Goal: Transaction & Acquisition: Obtain resource

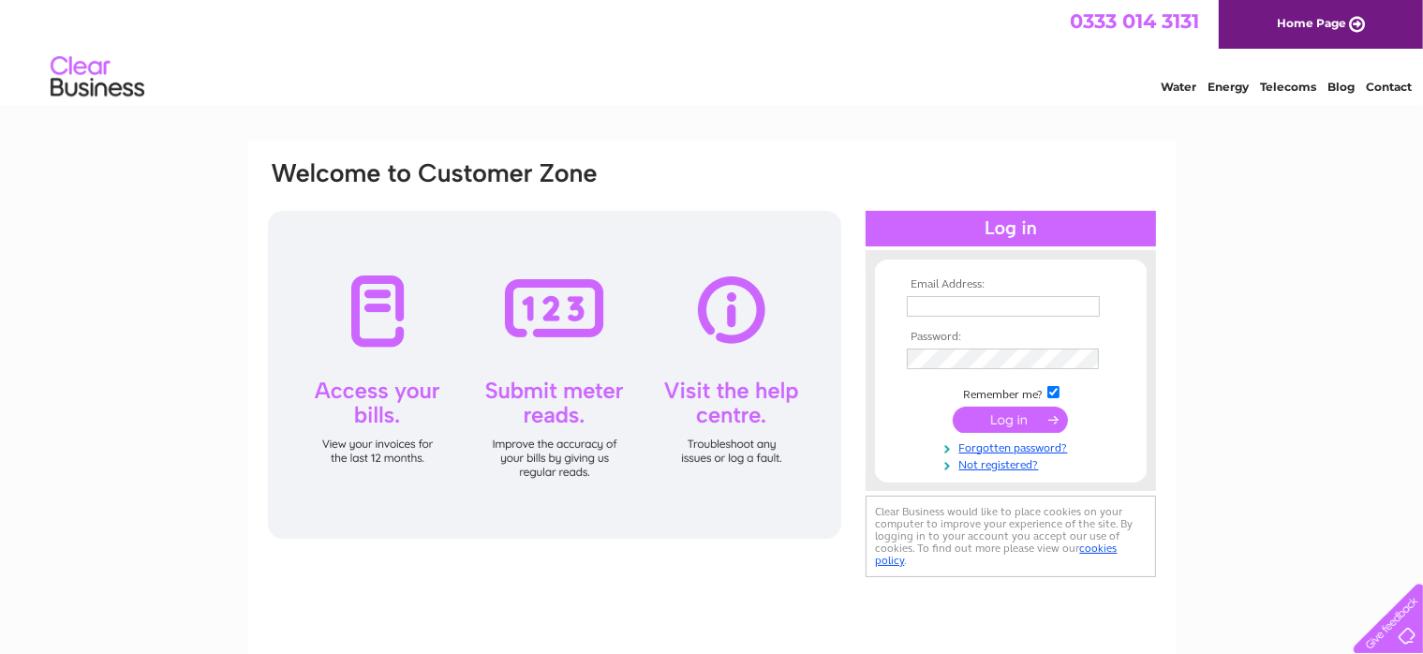
type input "[EMAIL_ADDRESS][DOMAIN_NAME]"
click at [983, 420] on input "submit" at bounding box center [1010, 421] width 115 height 26
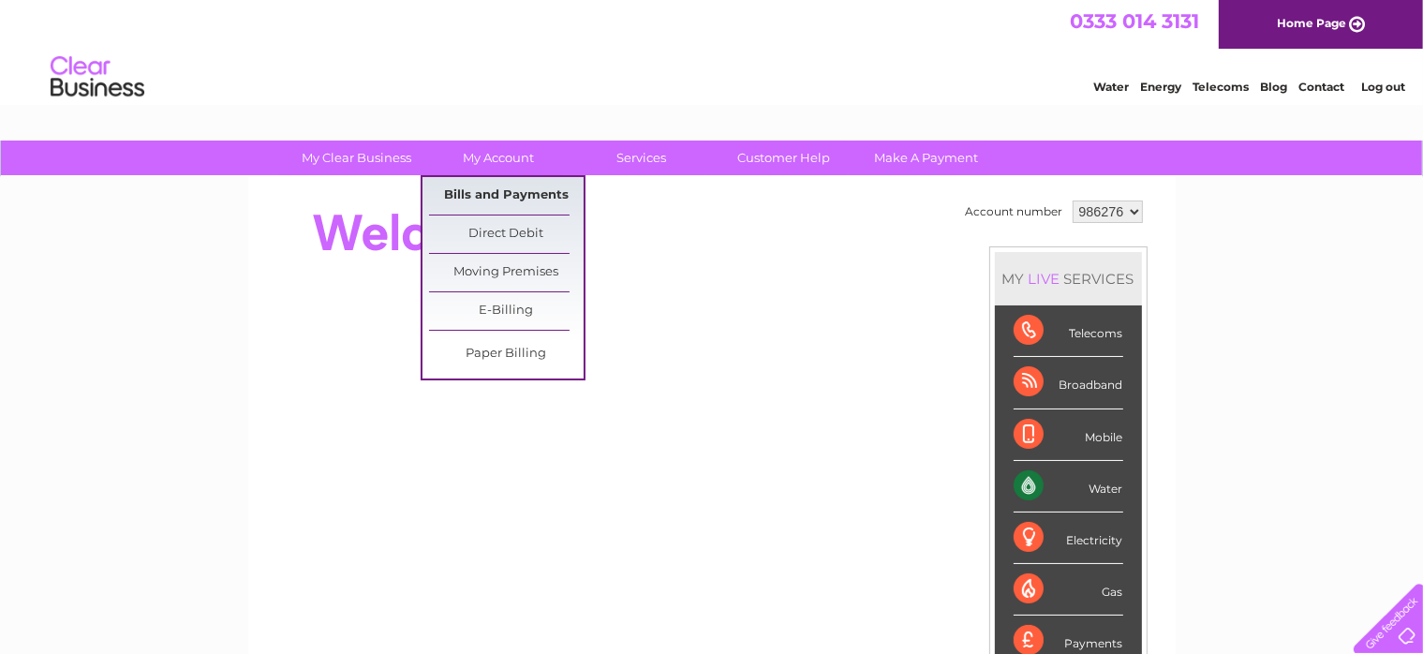
click at [488, 197] on link "Bills and Payments" at bounding box center [506, 195] width 155 height 37
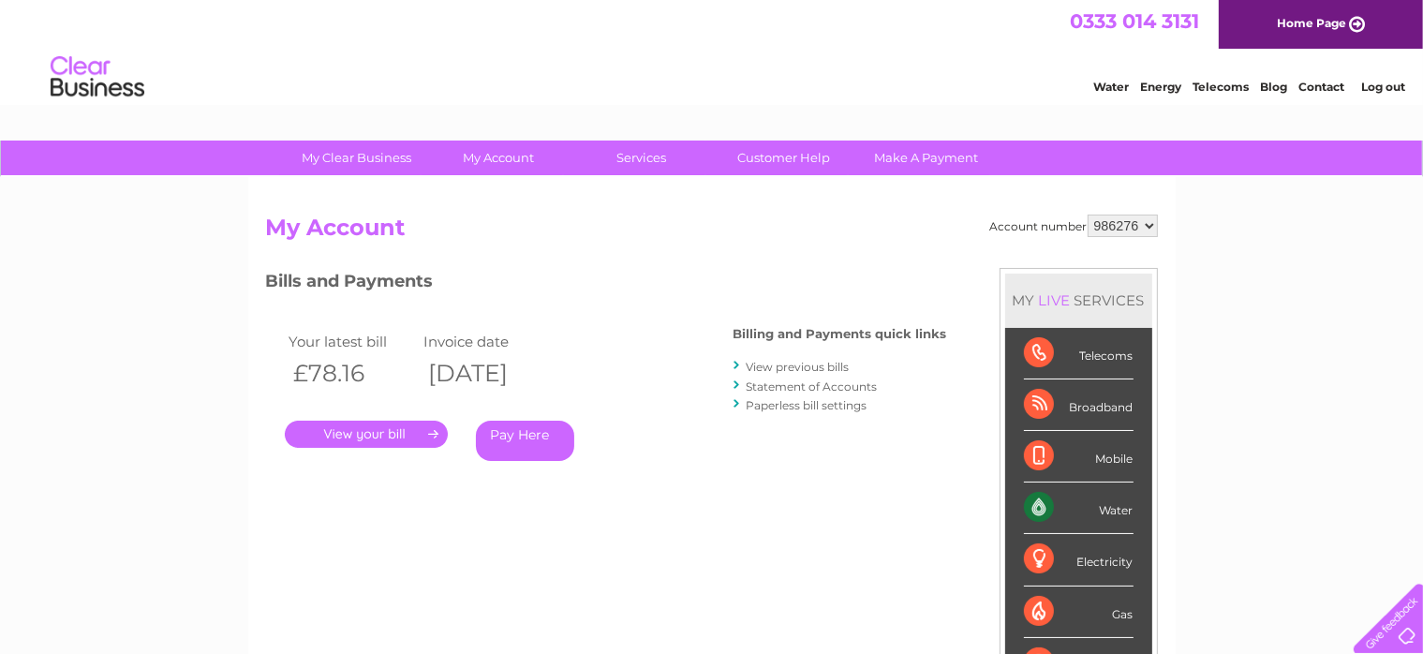
click at [360, 436] on link "." at bounding box center [366, 434] width 163 height 27
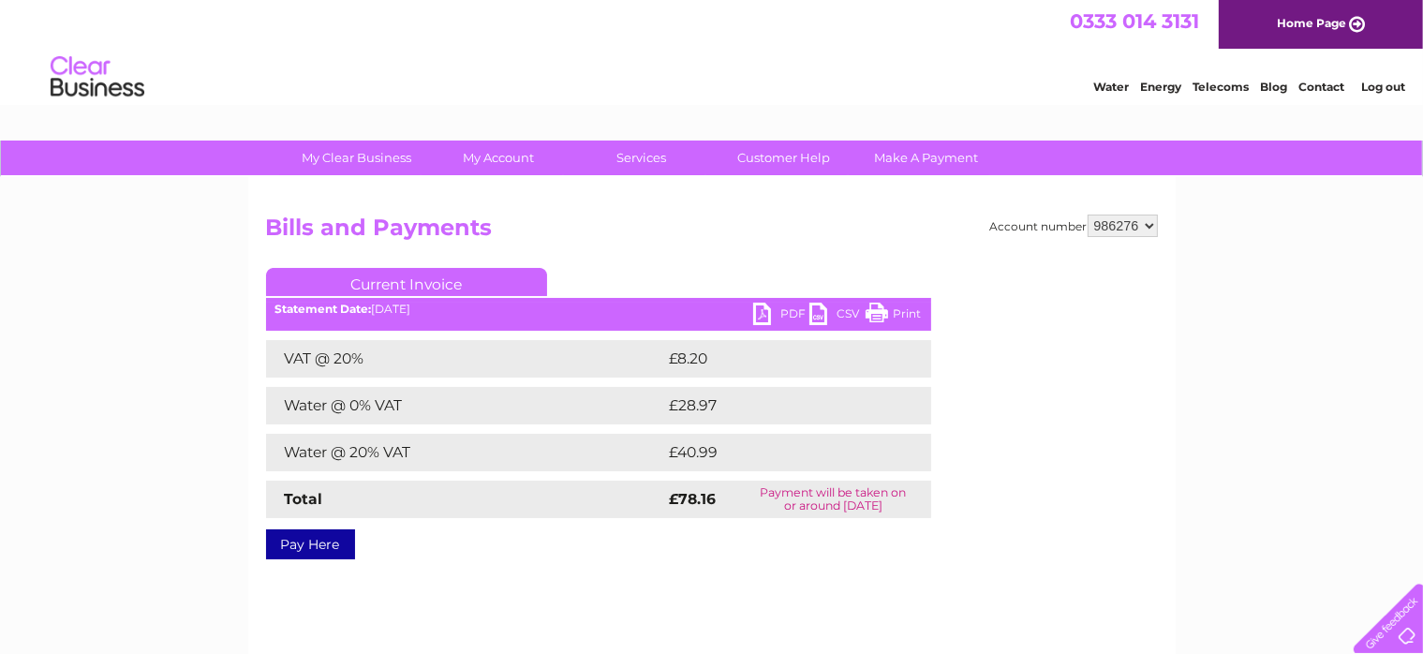
click at [783, 309] on link "PDF" at bounding box center [781, 316] width 56 height 27
click at [750, 309] on div "Statement Date: 02/09/2025" at bounding box center [598, 309] width 665 height 13
